Goal: Navigation & Orientation: Find specific page/section

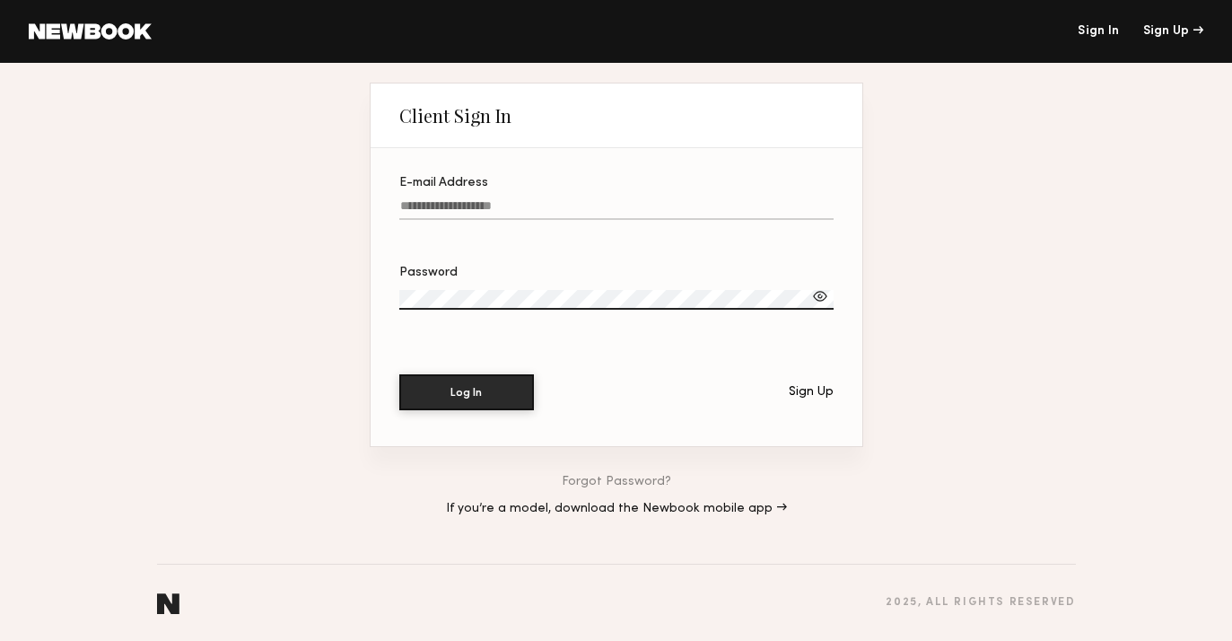
click at [755, 177] on div "E-mail Address" at bounding box center [616, 183] width 434 height 13
click at [755, 199] on input "E-mail Address" at bounding box center [616, 209] width 434 height 21
click at [728, 196] on label "E-mail Address" at bounding box center [616, 207] width 434 height 61
click at [728, 199] on input "E-mail Address" at bounding box center [616, 209] width 434 height 21
click at [515, 209] on input "E-mail Address Required" at bounding box center [616, 209] width 434 height 21
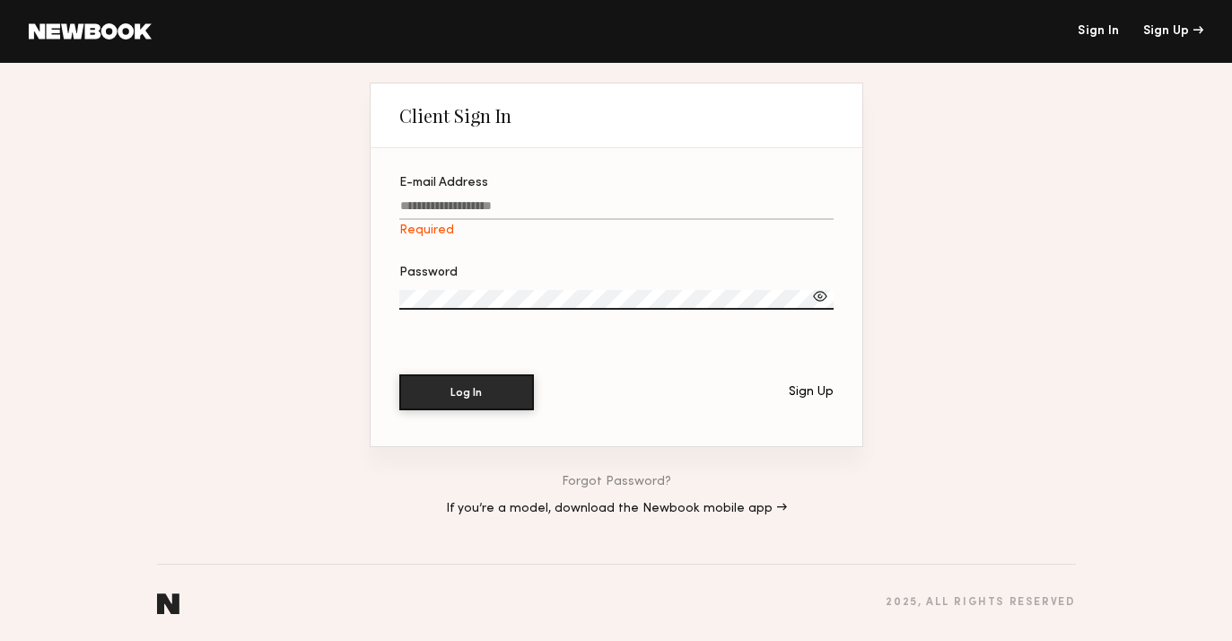
type input "**********"
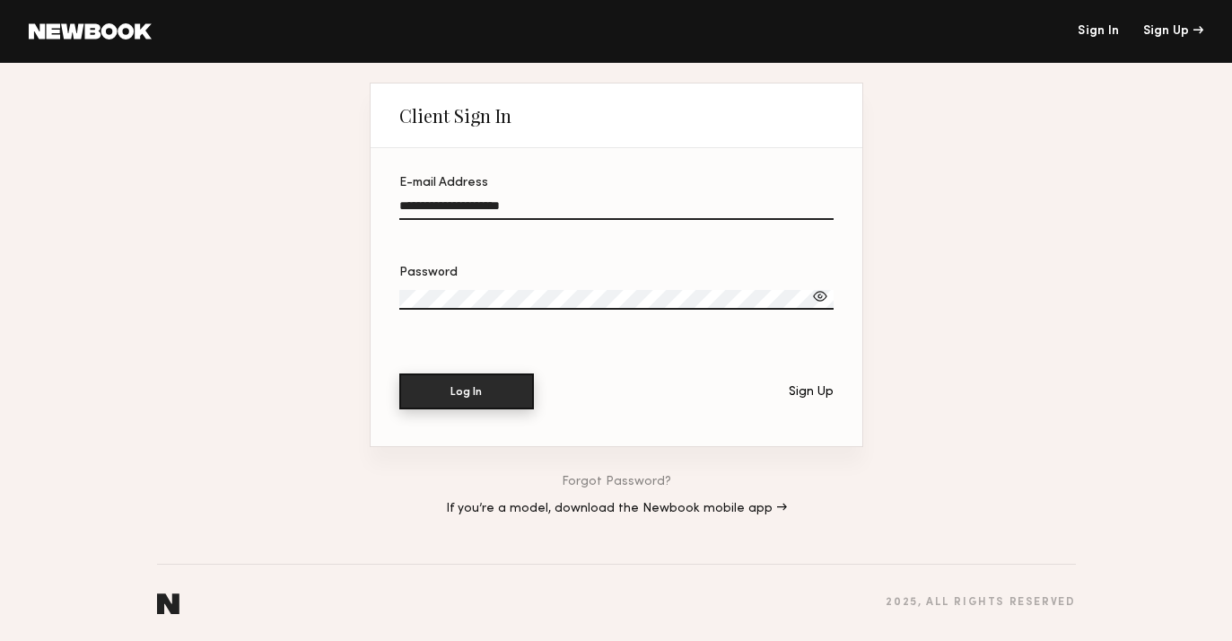
click at [484, 397] on button "Log In" at bounding box center [466, 391] width 135 height 36
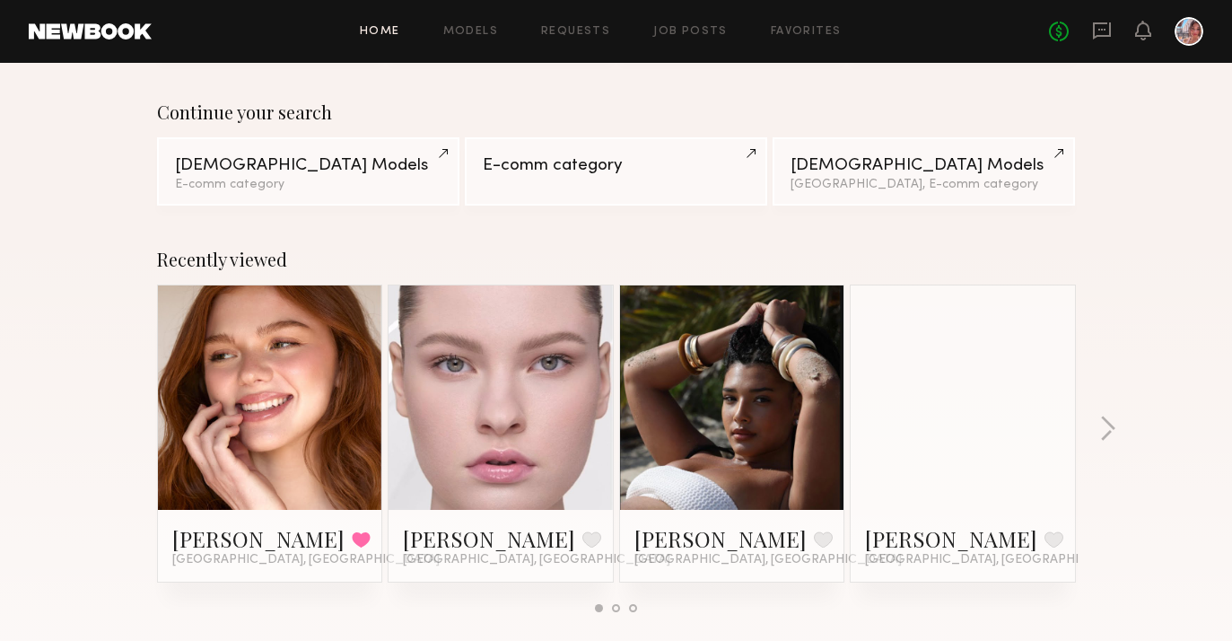
scroll to position [124, 0]
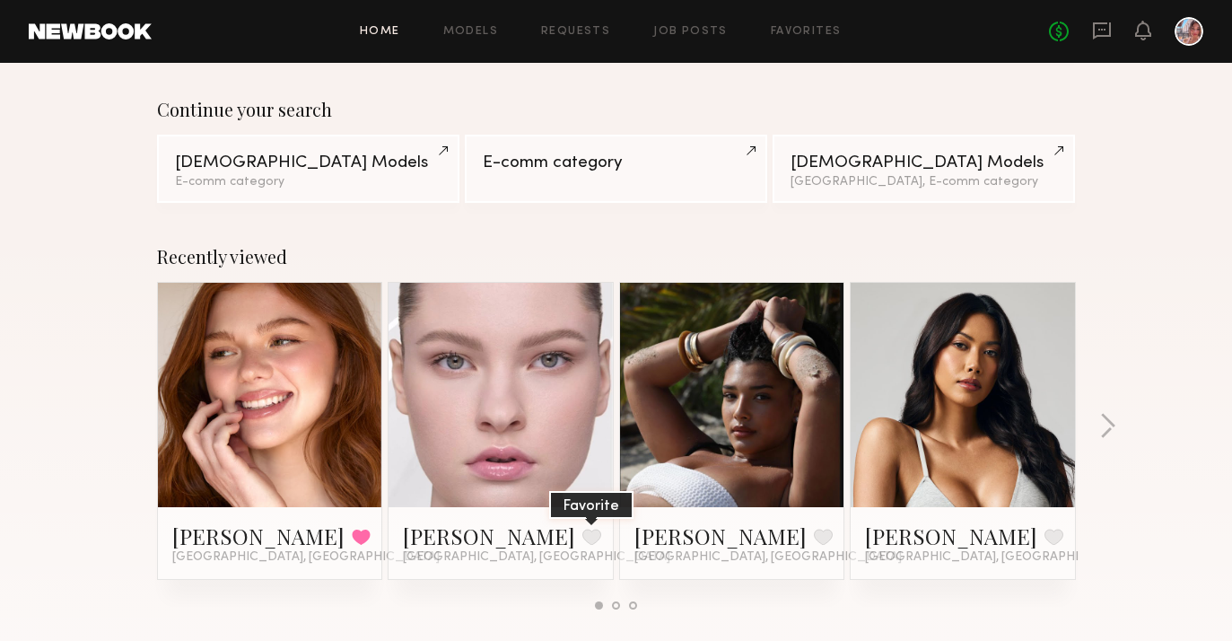
click at [582, 535] on button at bounding box center [591, 536] width 19 height 16
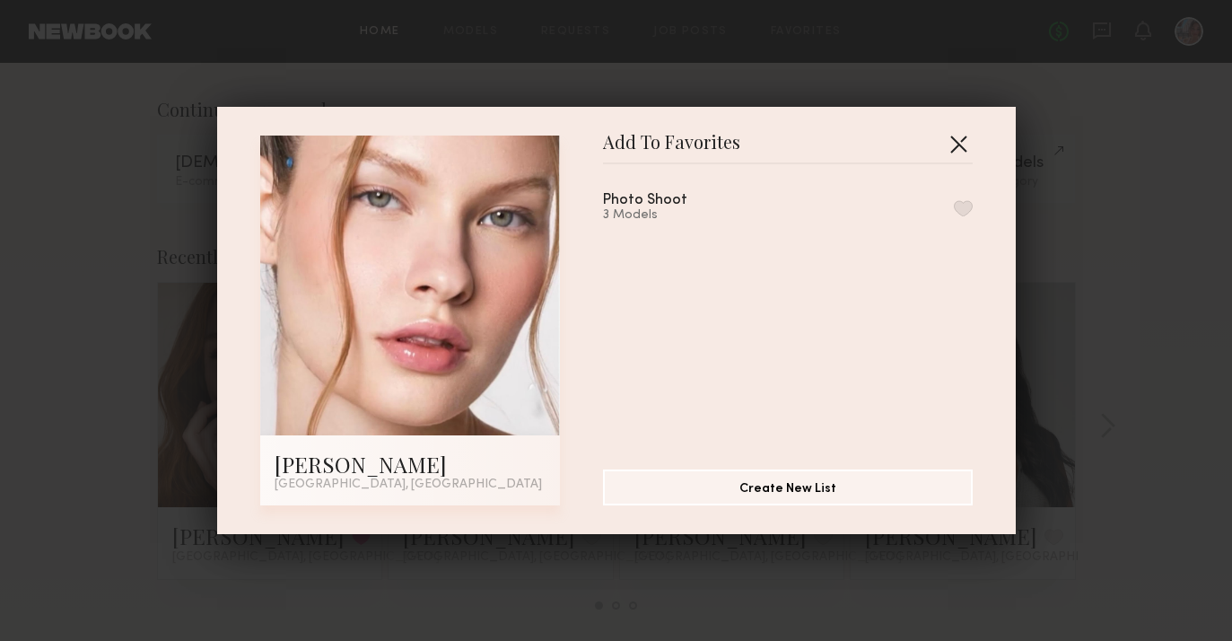
click at [962, 138] on button "button" at bounding box center [958, 143] width 29 height 29
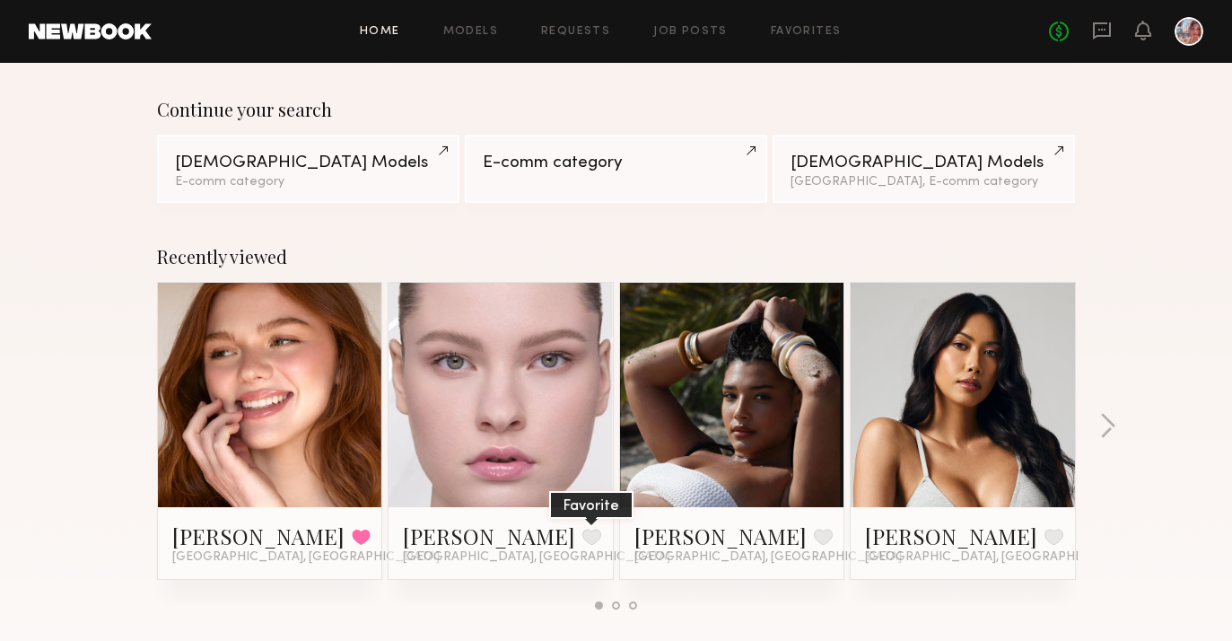
click at [582, 539] on button at bounding box center [591, 536] width 19 height 16
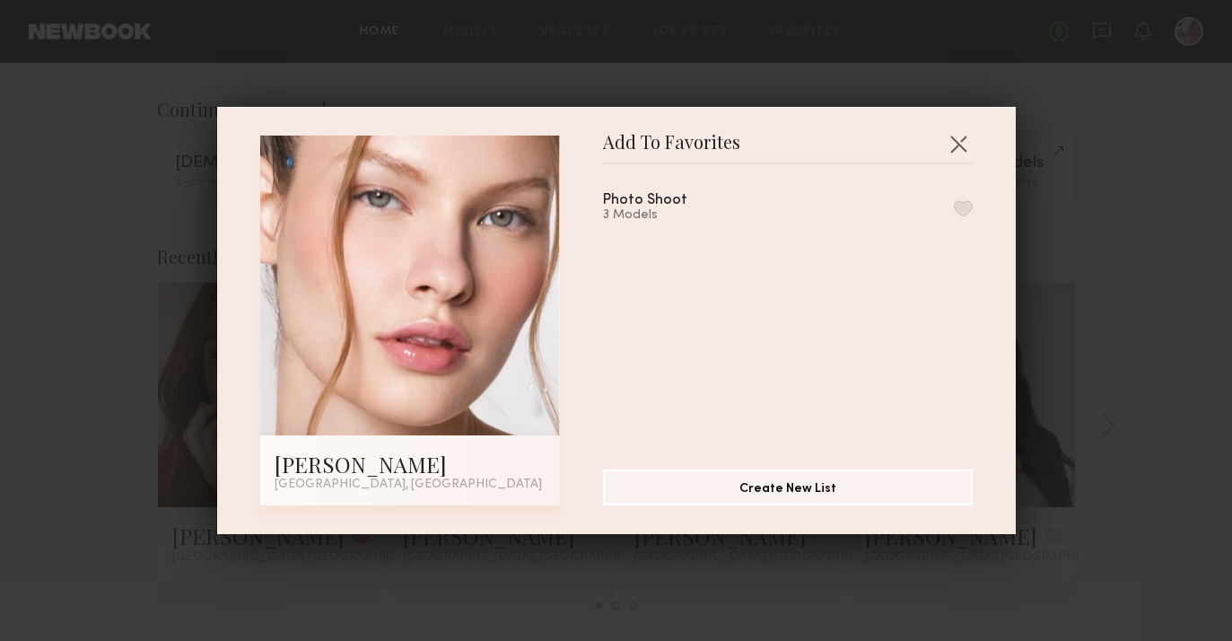
click at [959, 206] on button "button" at bounding box center [963, 208] width 19 height 16
click at [955, 144] on button "button" at bounding box center [958, 143] width 29 height 29
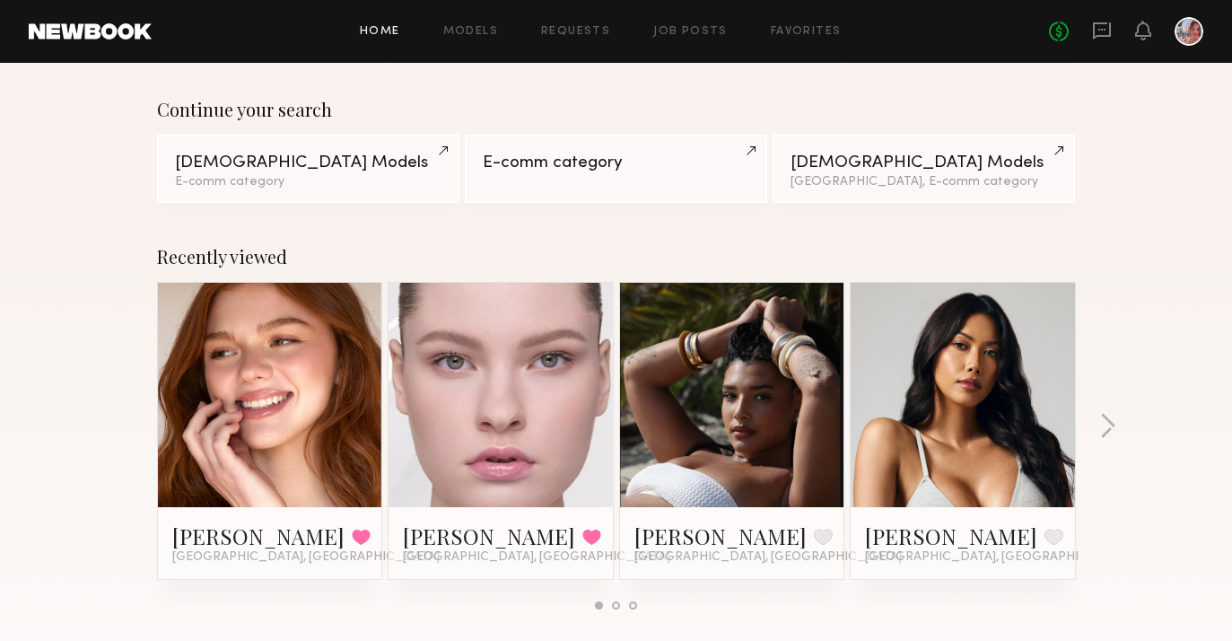
click at [474, 353] on link at bounding box center [500, 395] width 109 height 224
click at [343, 401] on div at bounding box center [270, 395] width 224 height 224
click at [240, 532] on link "[PERSON_NAME]" at bounding box center [258, 535] width 172 height 29
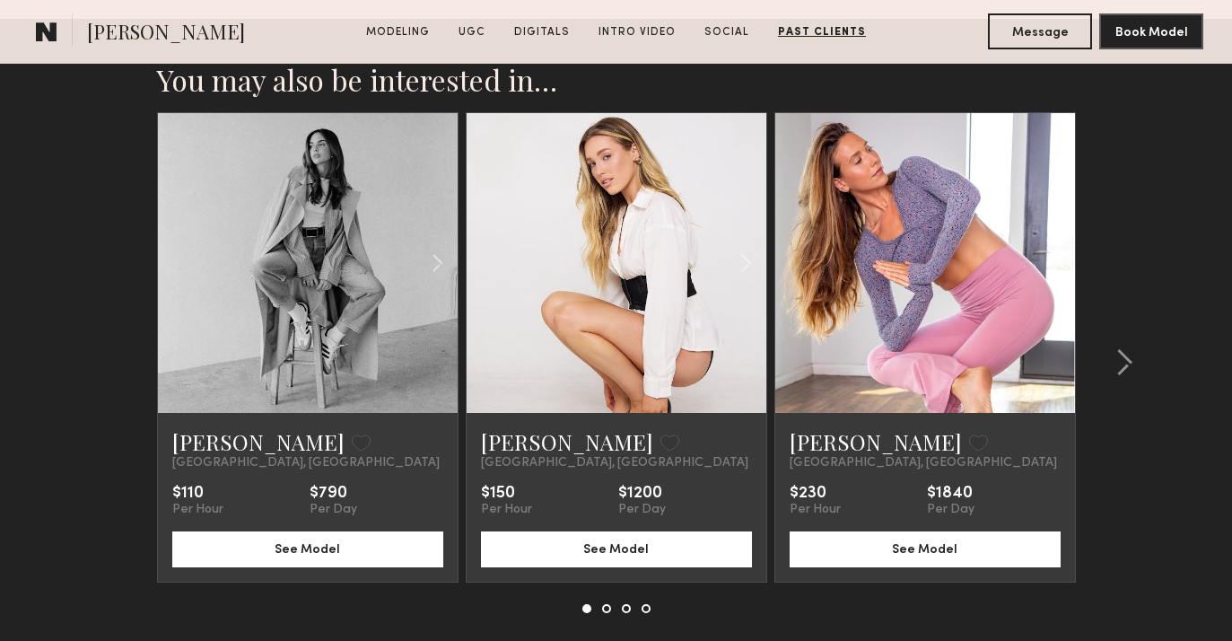
scroll to position [6003, 0]
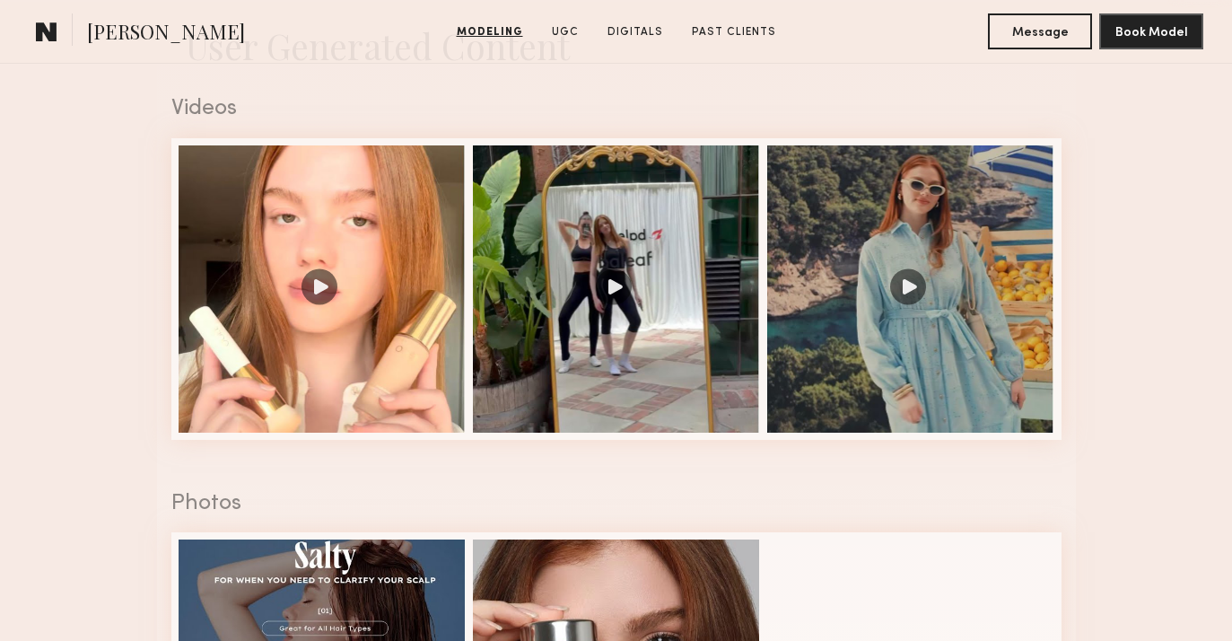
scroll to position [1928, 0]
